Goal: Task Accomplishment & Management: Manage account settings

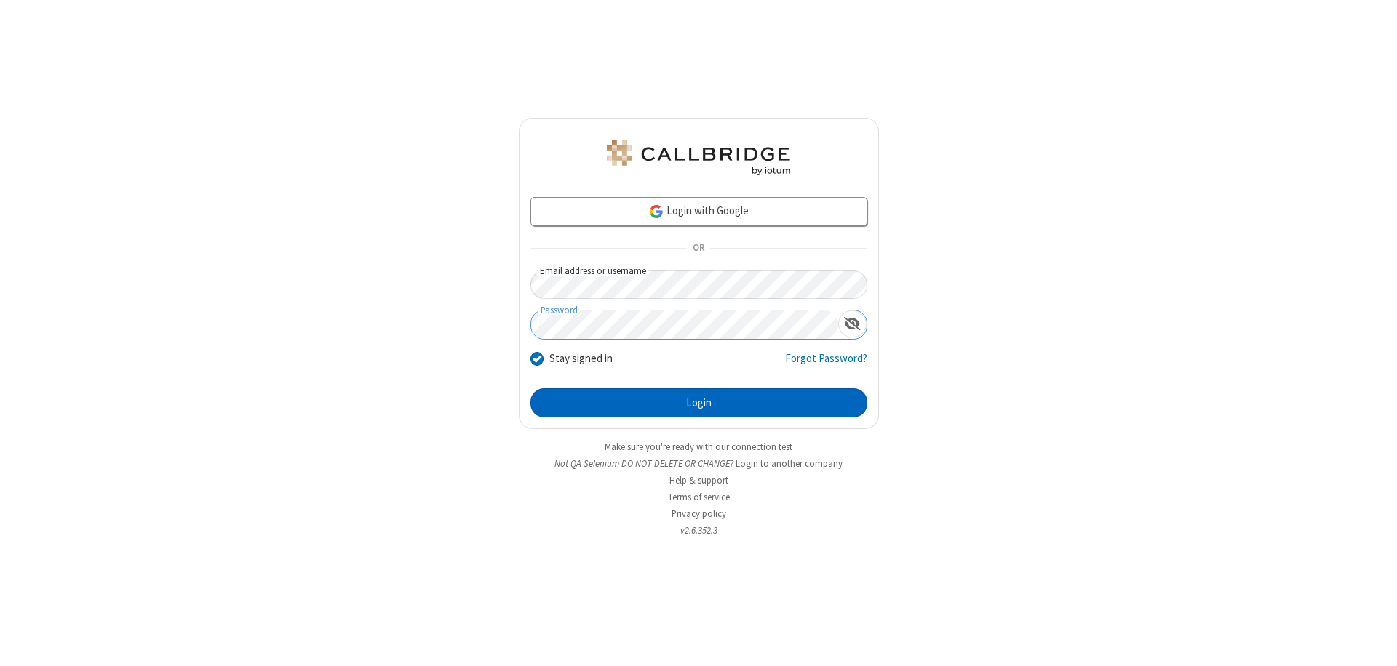
click at [698, 403] on button "Login" at bounding box center [698, 402] width 337 height 29
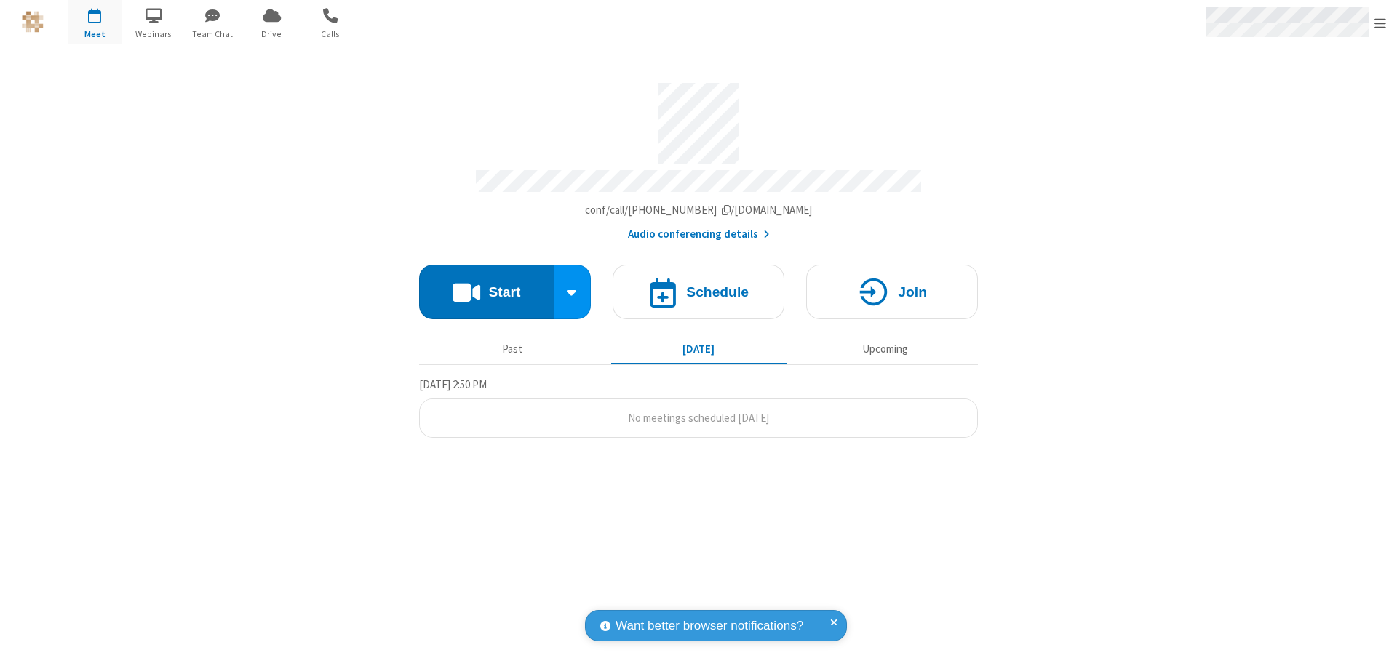
click at [1380, 23] on span "Open menu" at bounding box center [1380, 23] width 12 height 15
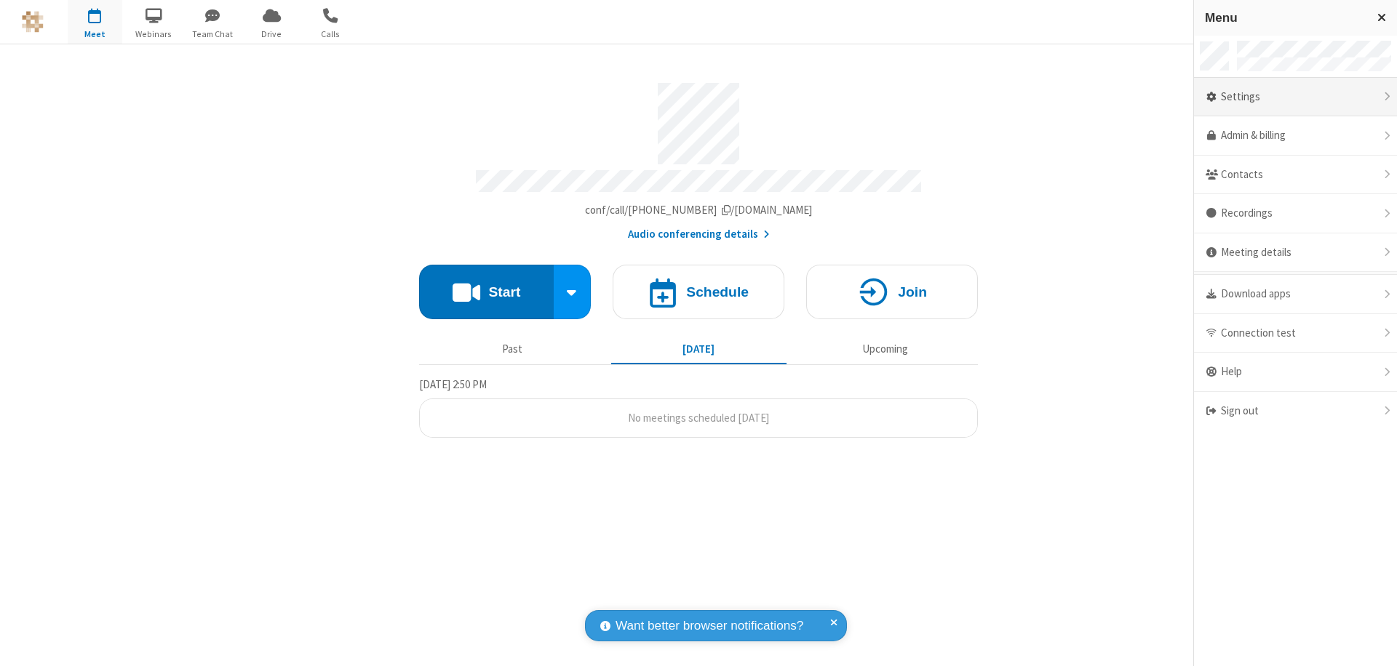
click at [1295, 97] on div "Settings" at bounding box center [1295, 97] width 203 height 39
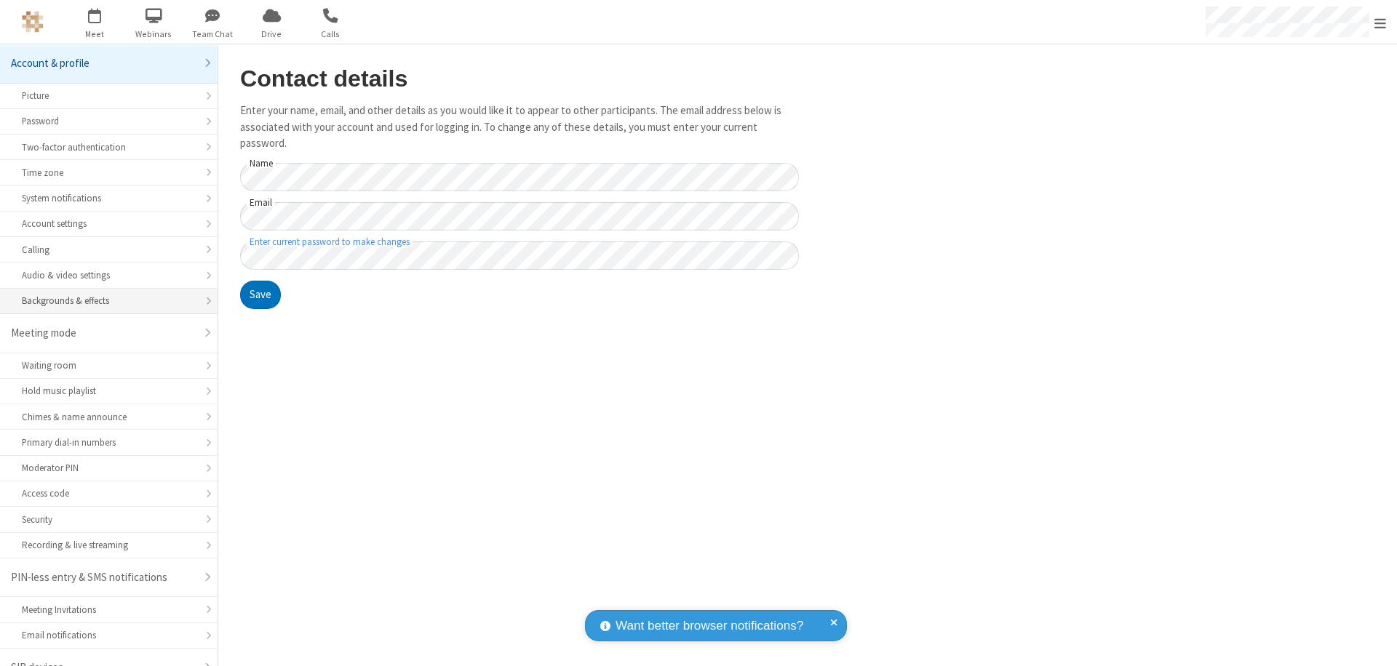
click at [103, 294] on div "Backgrounds & effects" at bounding box center [109, 301] width 174 height 14
